Goal: Use online tool/utility: Utilize a website feature to perform a specific function

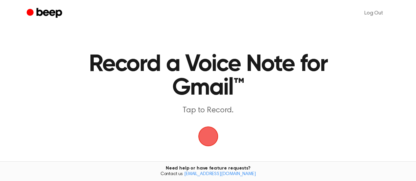
click at [205, 144] on span "button" at bounding box center [208, 136] width 18 height 18
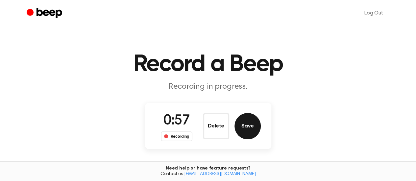
click at [255, 131] on button "Save" at bounding box center [248, 126] width 26 height 26
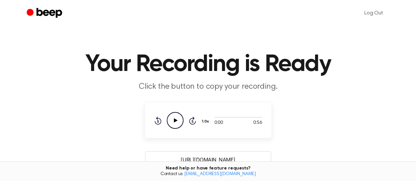
click at [173, 121] on icon "Play Audio" at bounding box center [175, 120] width 17 height 17
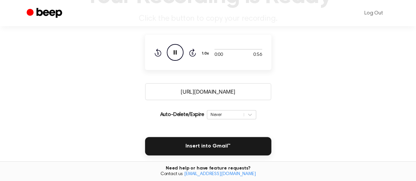
scroll to position [132, 0]
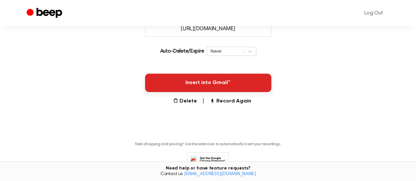
click at [201, 79] on button "Insert into Gmail™" at bounding box center [208, 83] width 126 height 18
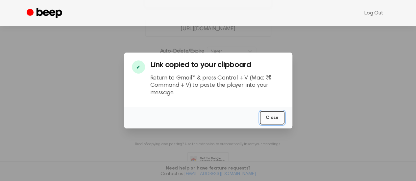
click at [270, 112] on button "Close" at bounding box center [272, 117] width 25 height 13
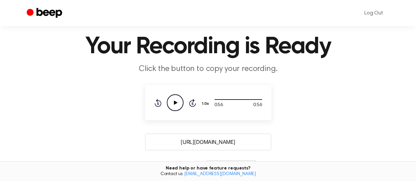
scroll to position [0, 0]
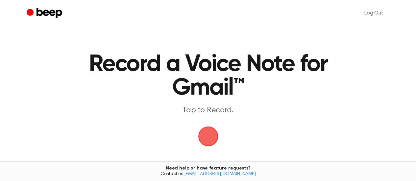
click at [207, 131] on span "button" at bounding box center [208, 136] width 18 height 18
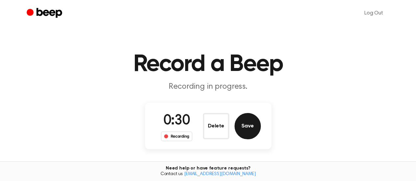
click at [256, 122] on button "Save" at bounding box center [248, 126] width 26 height 26
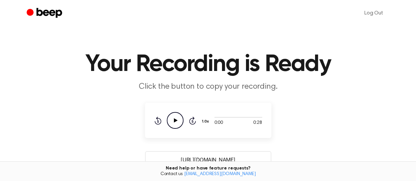
click at [178, 123] on icon "Play Audio" at bounding box center [175, 120] width 17 height 17
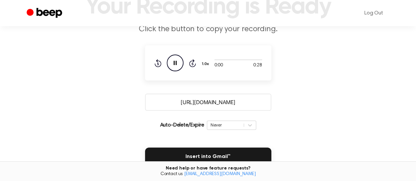
scroll to position [99, 0]
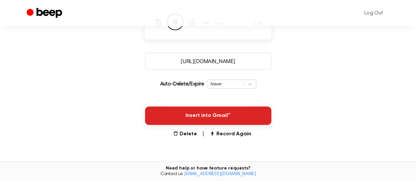
click at [212, 119] on button "Insert into Gmail™" at bounding box center [208, 116] width 126 height 18
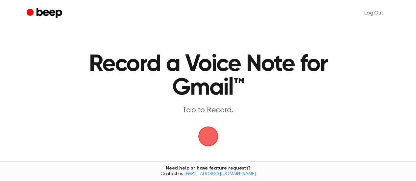
click at [211, 128] on span "button" at bounding box center [208, 136] width 18 height 18
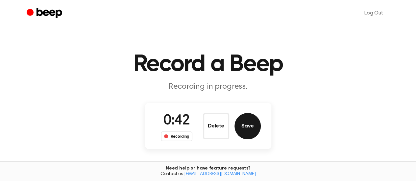
click at [245, 128] on button "Save" at bounding box center [248, 126] width 26 height 26
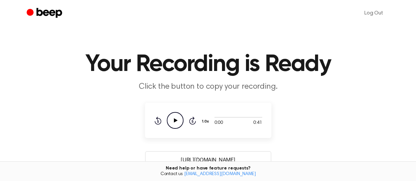
click at [177, 120] on icon "Play Audio" at bounding box center [175, 120] width 17 height 17
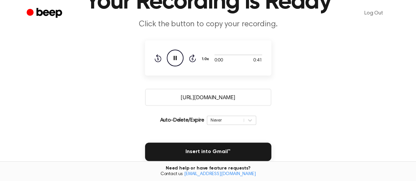
scroll to position [99, 0]
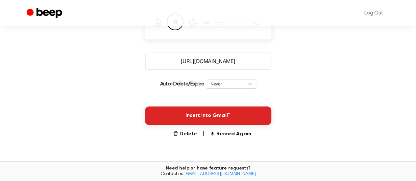
click at [206, 112] on button "Insert into Gmail™" at bounding box center [208, 116] width 126 height 18
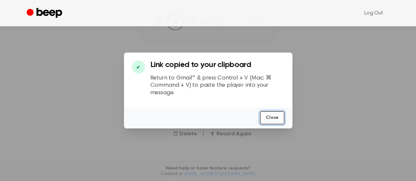
click at [279, 121] on button "Close" at bounding box center [272, 117] width 25 height 13
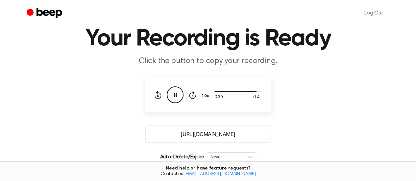
scroll to position [0, 0]
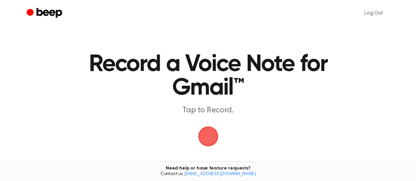
click at [212, 138] on span "button" at bounding box center [208, 136] width 18 height 18
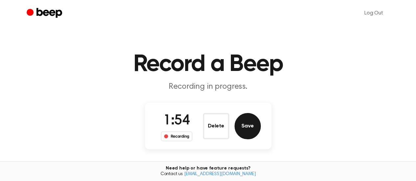
click at [242, 125] on button "Save" at bounding box center [248, 126] width 26 height 26
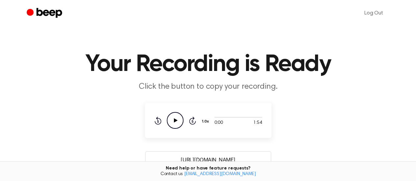
click at [178, 120] on icon "Play Audio" at bounding box center [175, 120] width 17 height 17
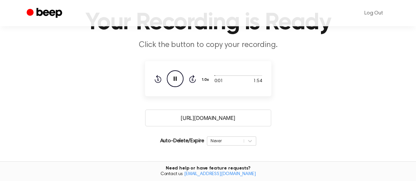
scroll to position [66, 0]
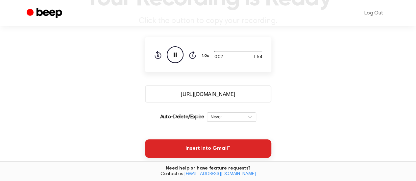
click at [211, 145] on button "Insert into Gmail™" at bounding box center [208, 148] width 126 height 18
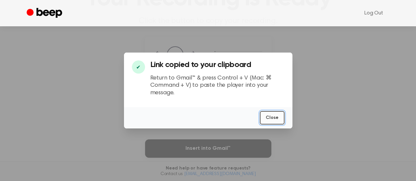
click at [276, 117] on button "Close" at bounding box center [272, 117] width 25 height 13
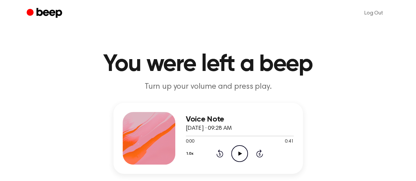
click at [239, 153] on icon at bounding box center [240, 154] width 4 height 4
